Goal: Task Accomplishment & Management: Manage account settings

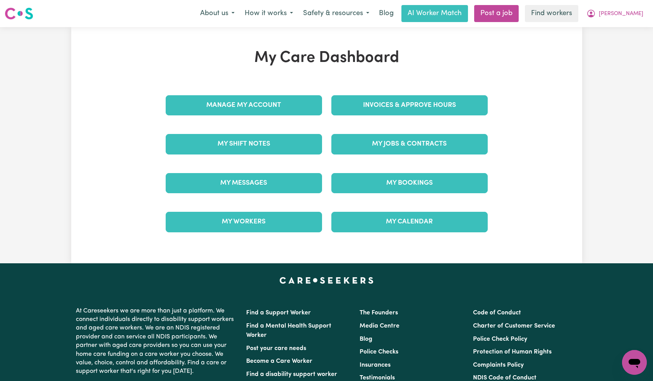
click at [288, 113] on div "Manage My Account" at bounding box center [244, 105] width 166 height 39
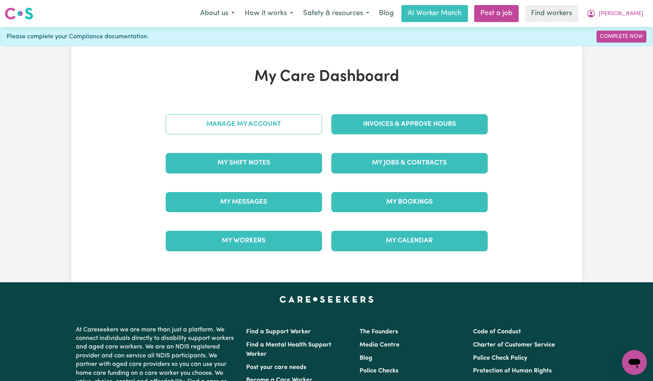
click at [283, 130] on link "Manage My Account" at bounding box center [244, 124] width 156 height 20
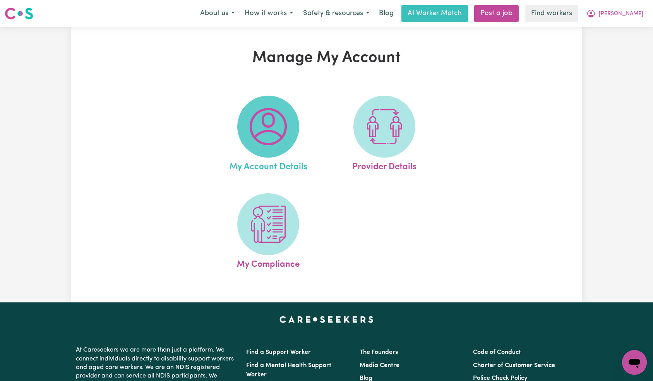
click at [286, 127] on img at bounding box center [268, 126] width 37 height 37
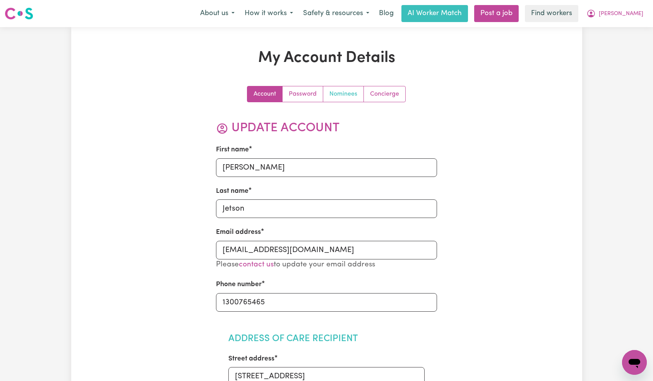
click at [352, 93] on link "Nominees" at bounding box center [343, 93] width 41 height 15
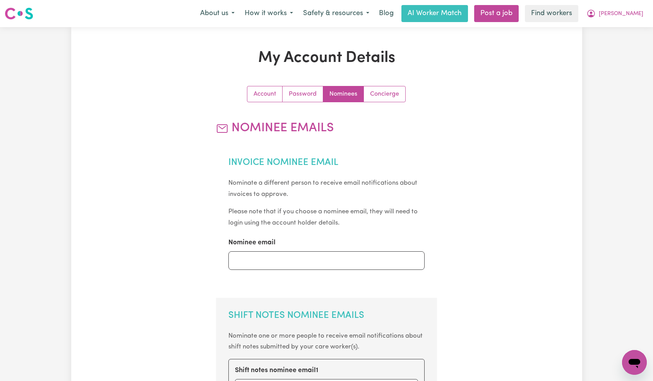
scroll to position [141, 0]
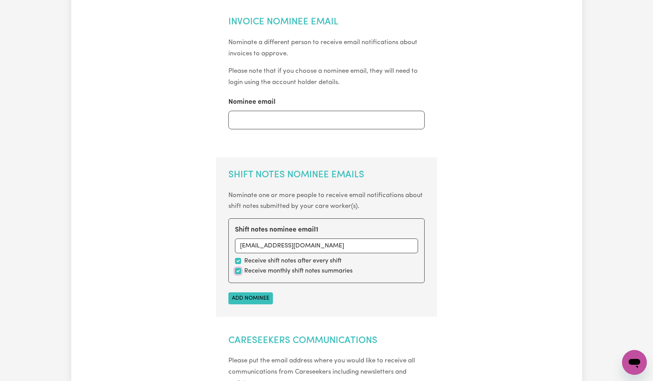
click at [239, 272] on input "checkbox" at bounding box center [238, 271] width 6 height 6
checkbox input "false"
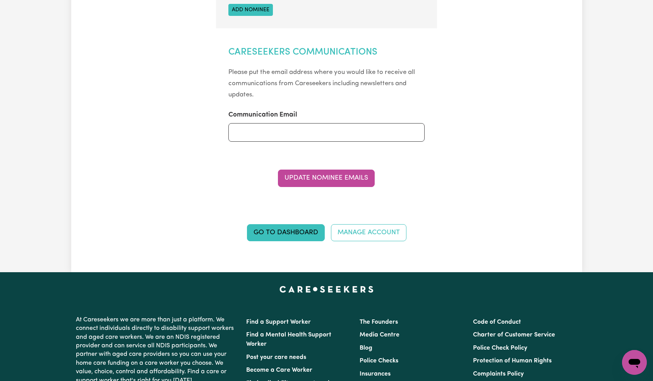
click at [329, 180] on button "Update Nominee Emails" at bounding box center [326, 178] width 97 height 17
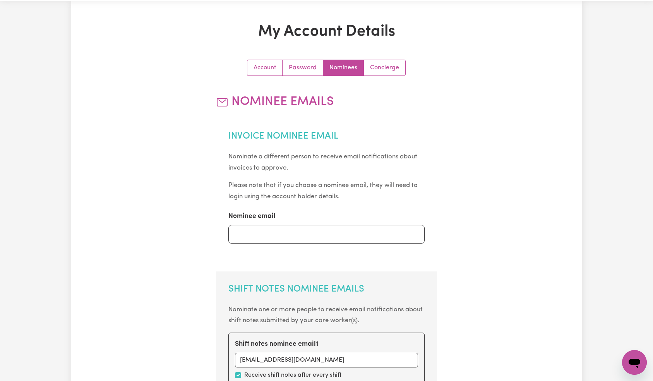
scroll to position [0, 0]
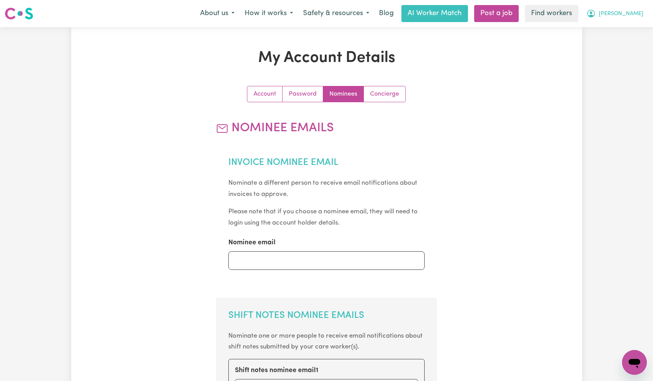
click at [630, 12] on span "[PERSON_NAME]" at bounding box center [621, 14] width 45 height 9
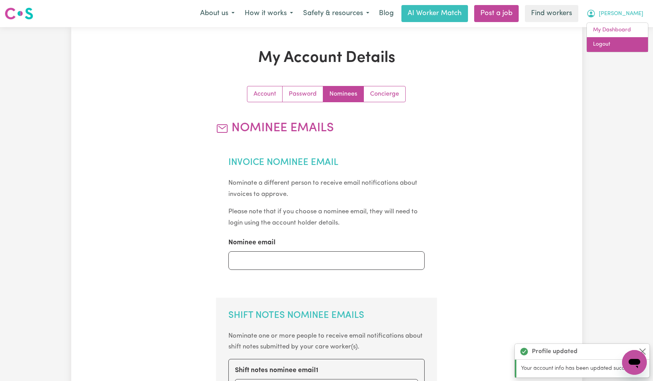
click at [620, 42] on link "Logout" at bounding box center [617, 44] width 61 height 15
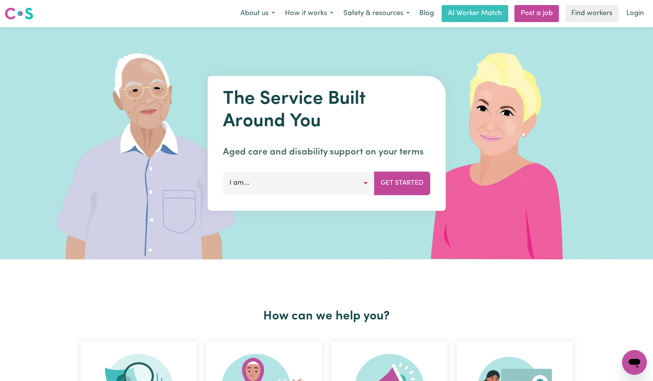
click at [635, 10] on link "Login" at bounding box center [635, 13] width 27 height 17
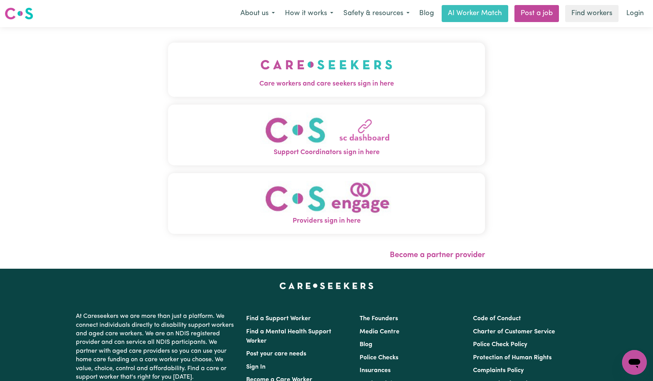
click at [182, 61] on button "Care workers and care seekers sign in here" at bounding box center [327, 70] width 318 height 54
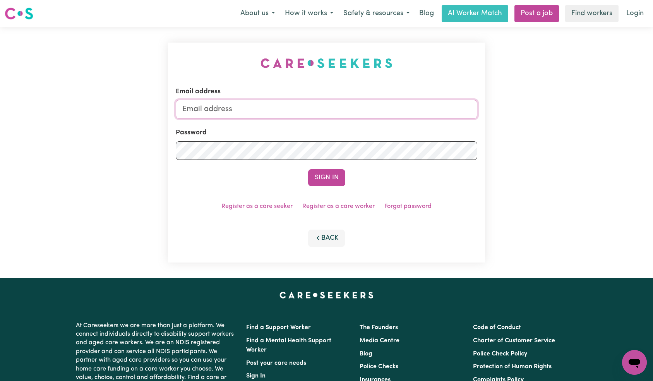
click at [325, 115] on input "Email address" at bounding box center [327, 109] width 302 height 19
paste input "[EMAIL_ADDRESS][DOMAIN_NAME]"
type input "[EMAIL_ADDRESS][DOMAIN_NAME]"
click at [310, 173] on button "Sign In" at bounding box center [326, 177] width 37 height 17
